Goal: Information Seeking & Learning: Check status

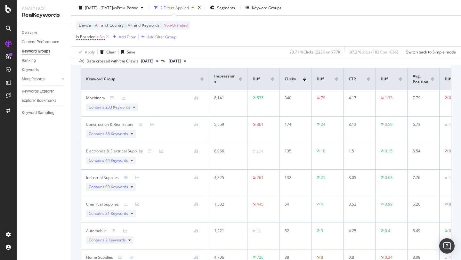
scroll to position [55, 0]
